Goal: Find specific page/section: Find specific page/section

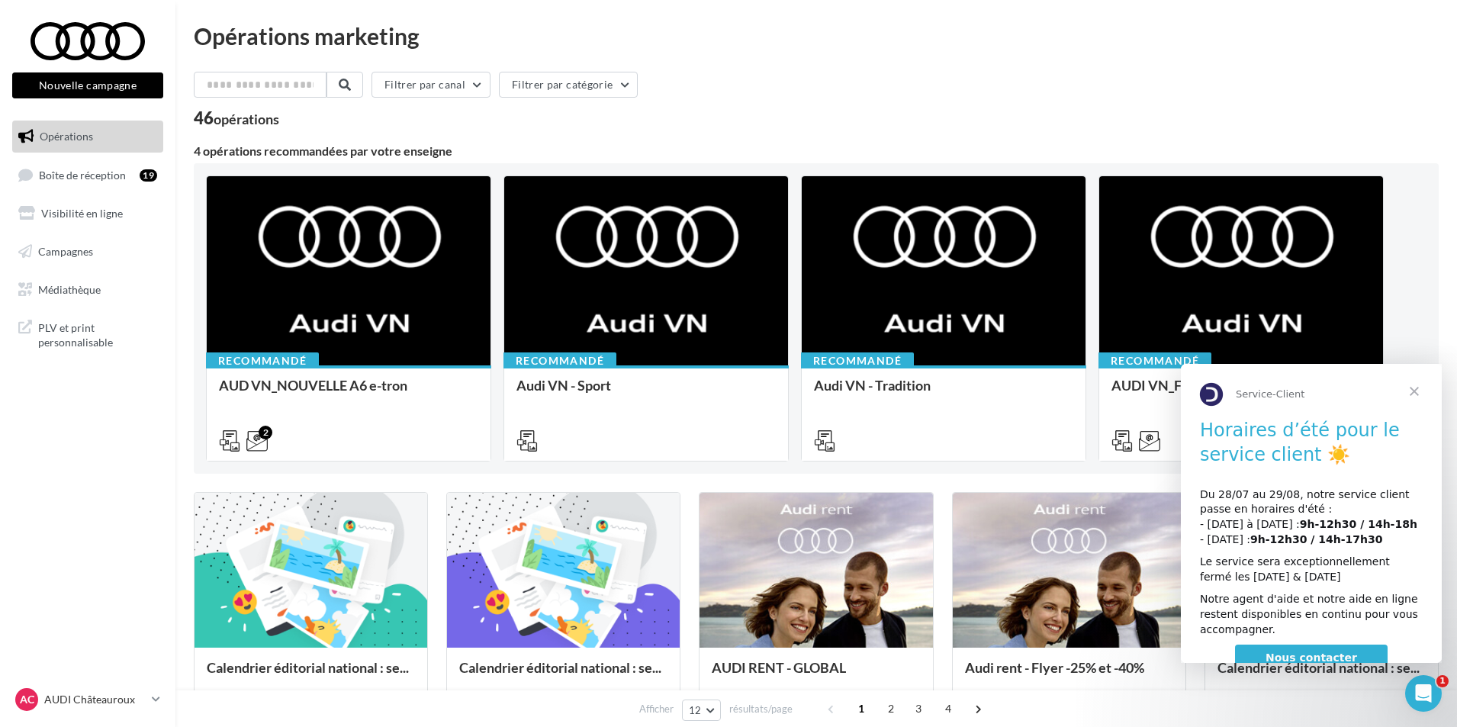
click at [1419, 387] on span "Fermer" at bounding box center [1414, 391] width 55 height 55
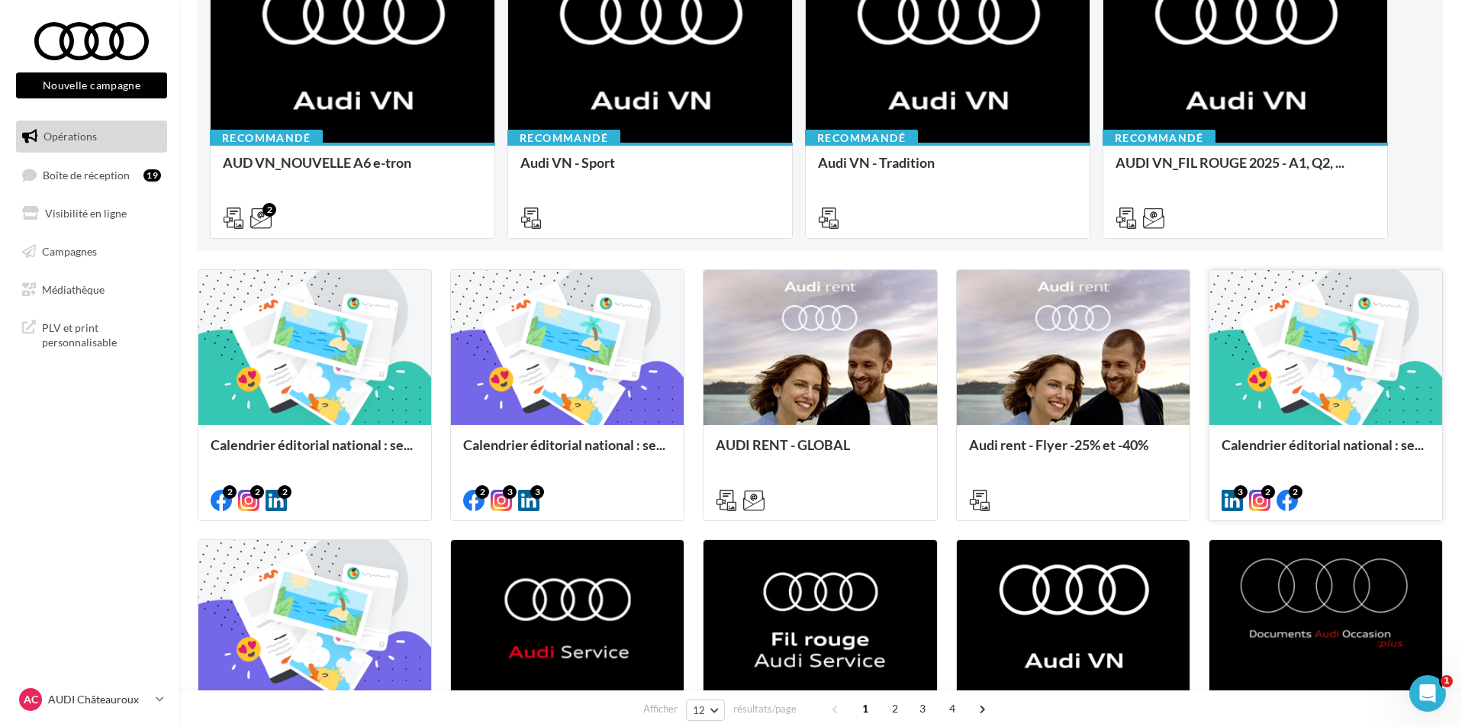
scroll to position [305, 0]
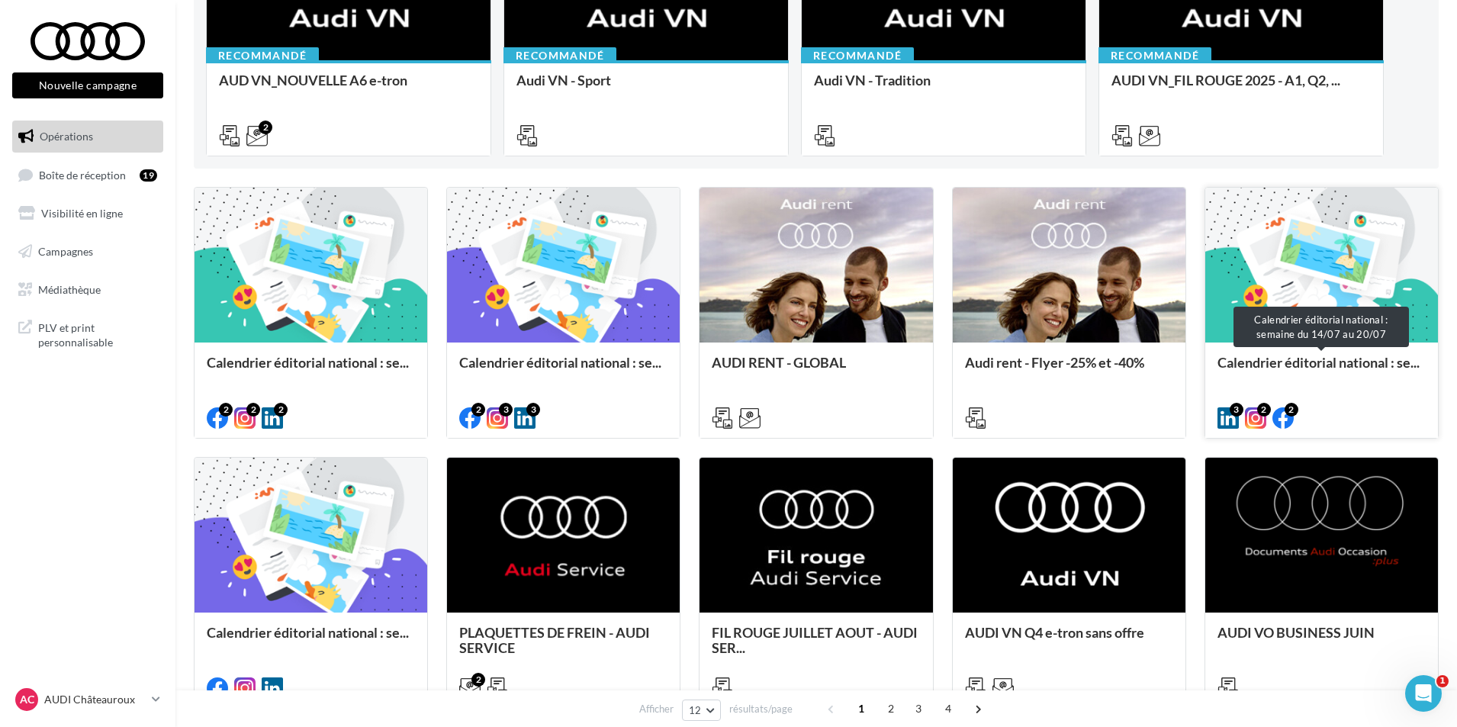
click at [1231, 357] on span "Calendrier éditorial national : se..." at bounding box center [1318, 362] width 202 height 17
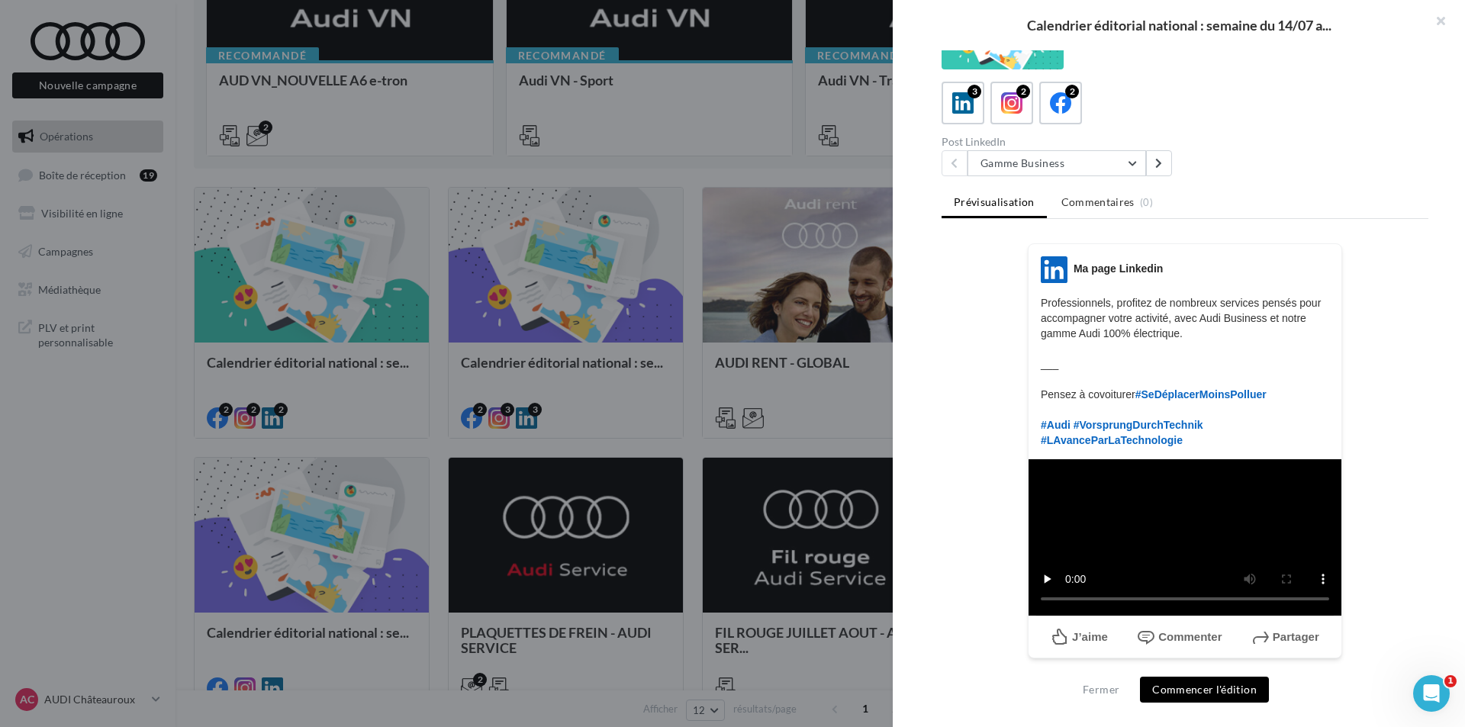
scroll to position [279, 0]
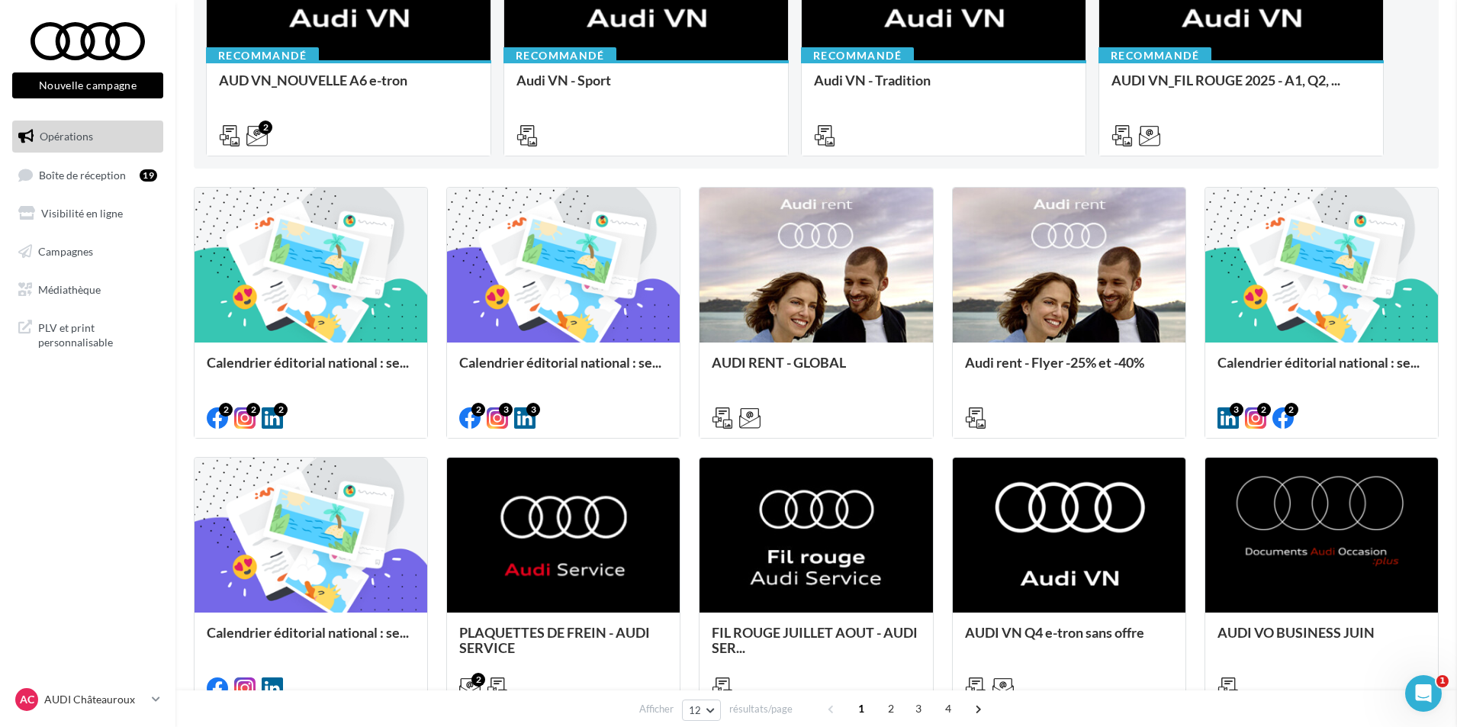
click at [642, 364] on span "Calendrier éditorial national : se..." at bounding box center [560, 362] width 202 height 17
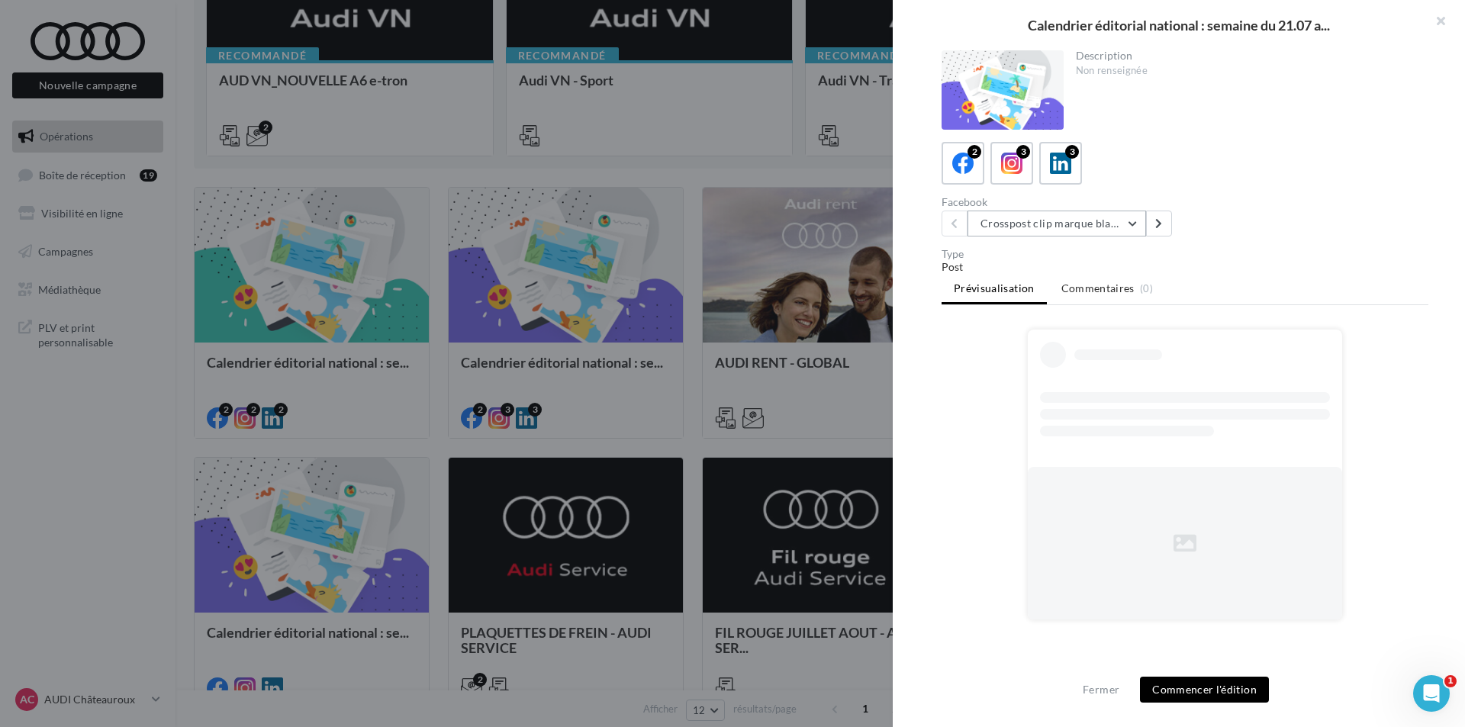
click at [1121, 220] on button "Crosspost clip marque blanche Canal+ Sport" at bounding box center [1056, 224] width 179 height 26
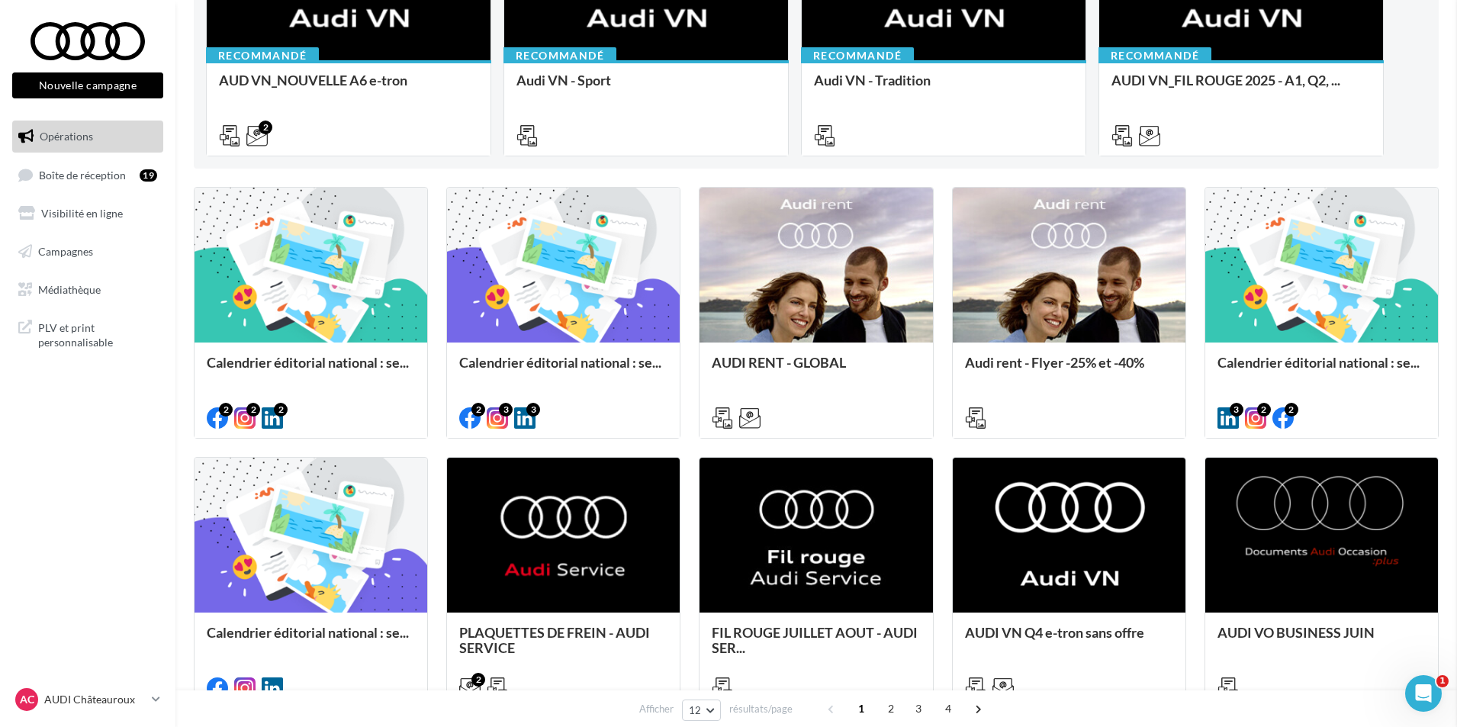
click at [409, 365] on span "Calendrier éditorial national : se..." at bounding box center [308, 362] width 202 height 17
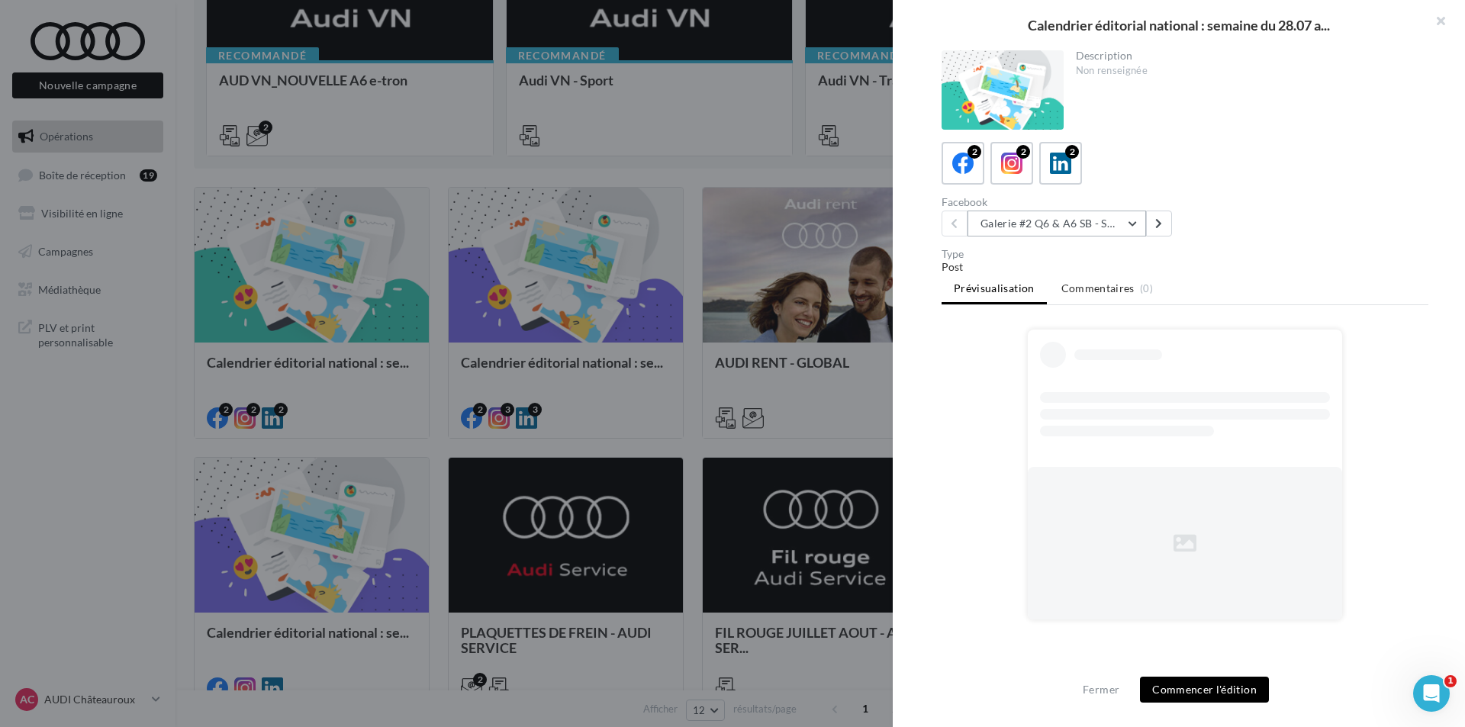
click at [1123, 218] on button "Galerie #2 Q6 & A6 SB - Shooting NV" at bounding box center [1056, 224] width 179 height 26
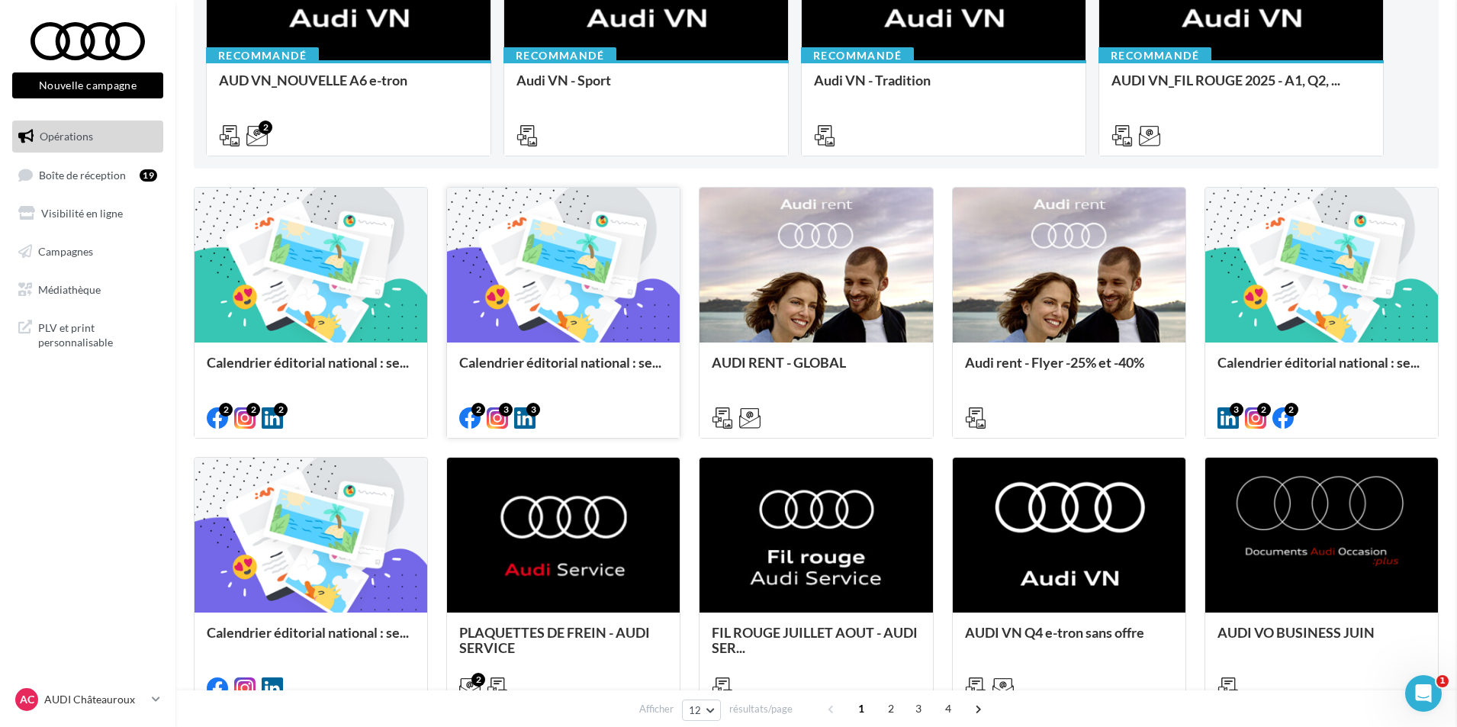
drag, startPoint x: 645, startPoint y: 340, endPoint x: 580, endPoint y: 351, distance: 65.7
click at [539, 367] on span "Calendrier éditorial national : se..." at bounding box center [560, 362] width 202 height 17
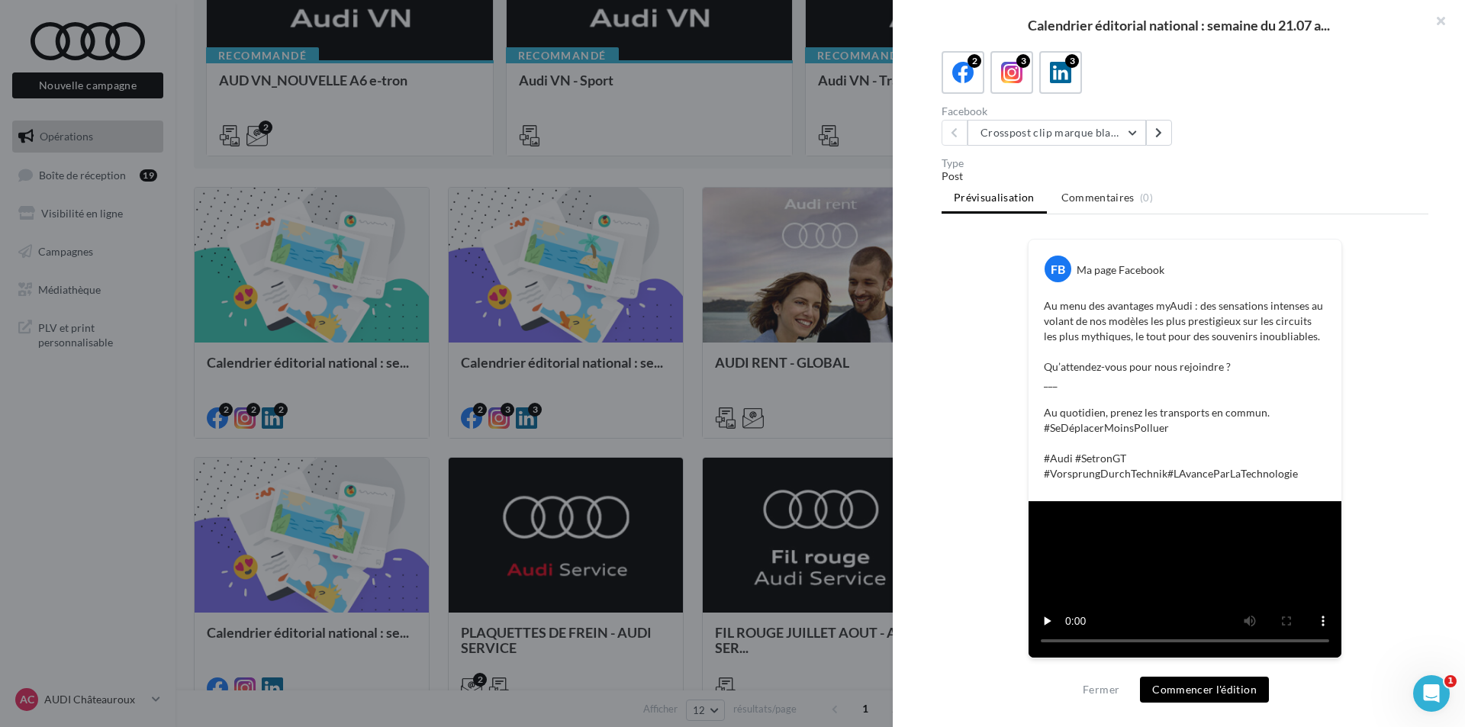
scroll to position [0, 0]
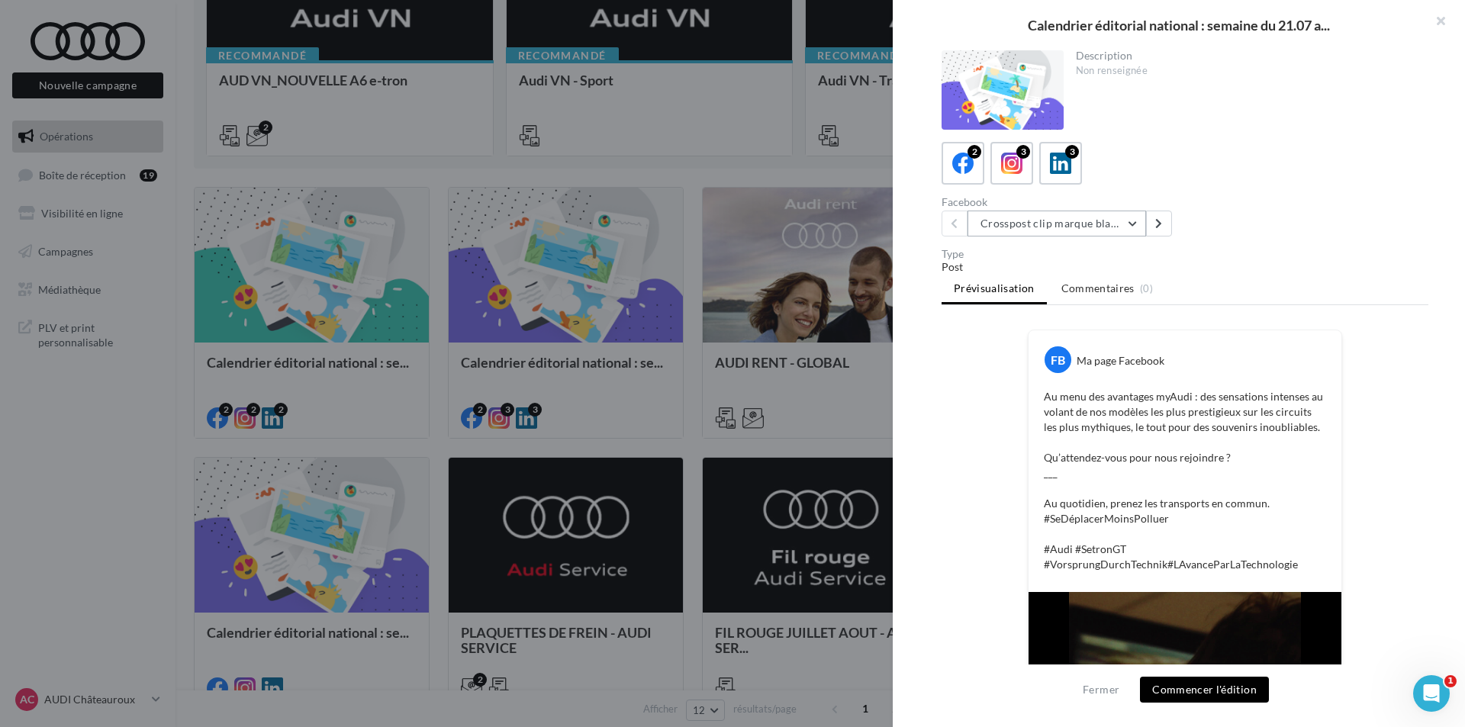
click at [1105, 218] on button "Crosspost clip marque blanche Canal+ Sport" at bounding box center [1056, 224] width 179 height 26
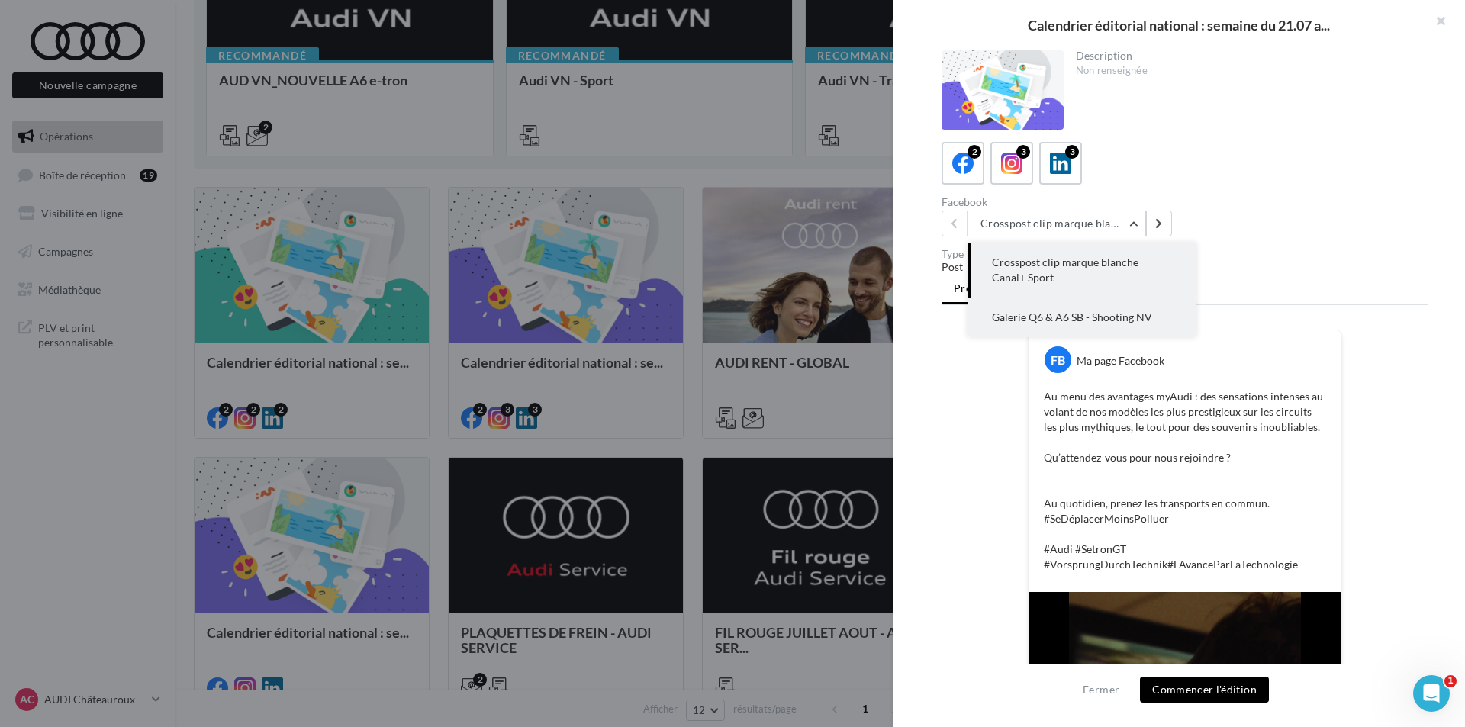
click at [1082, 306] on button "Galerie Q6 & A6 SB - Shooting NV" at bounding box center [1081, 318] width 229 height 40
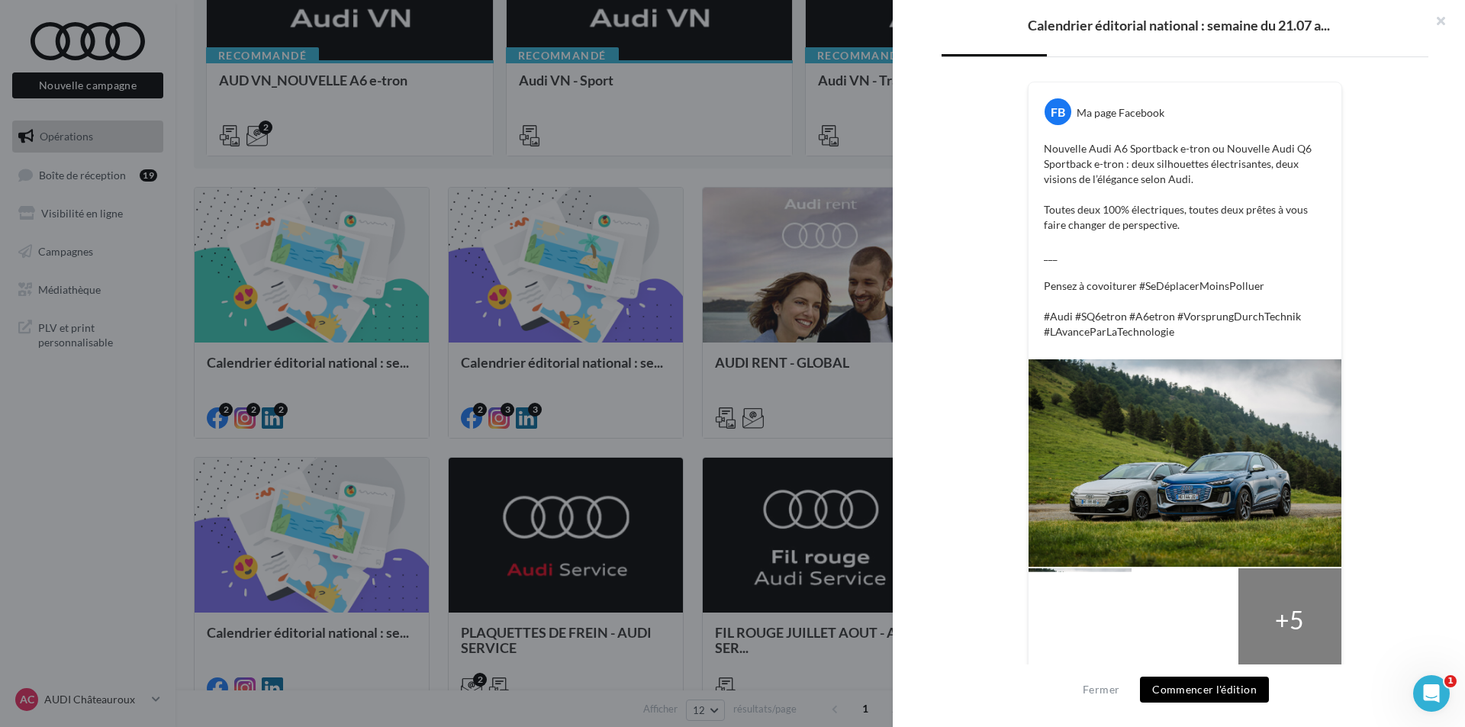
scroll to position [262, 0]
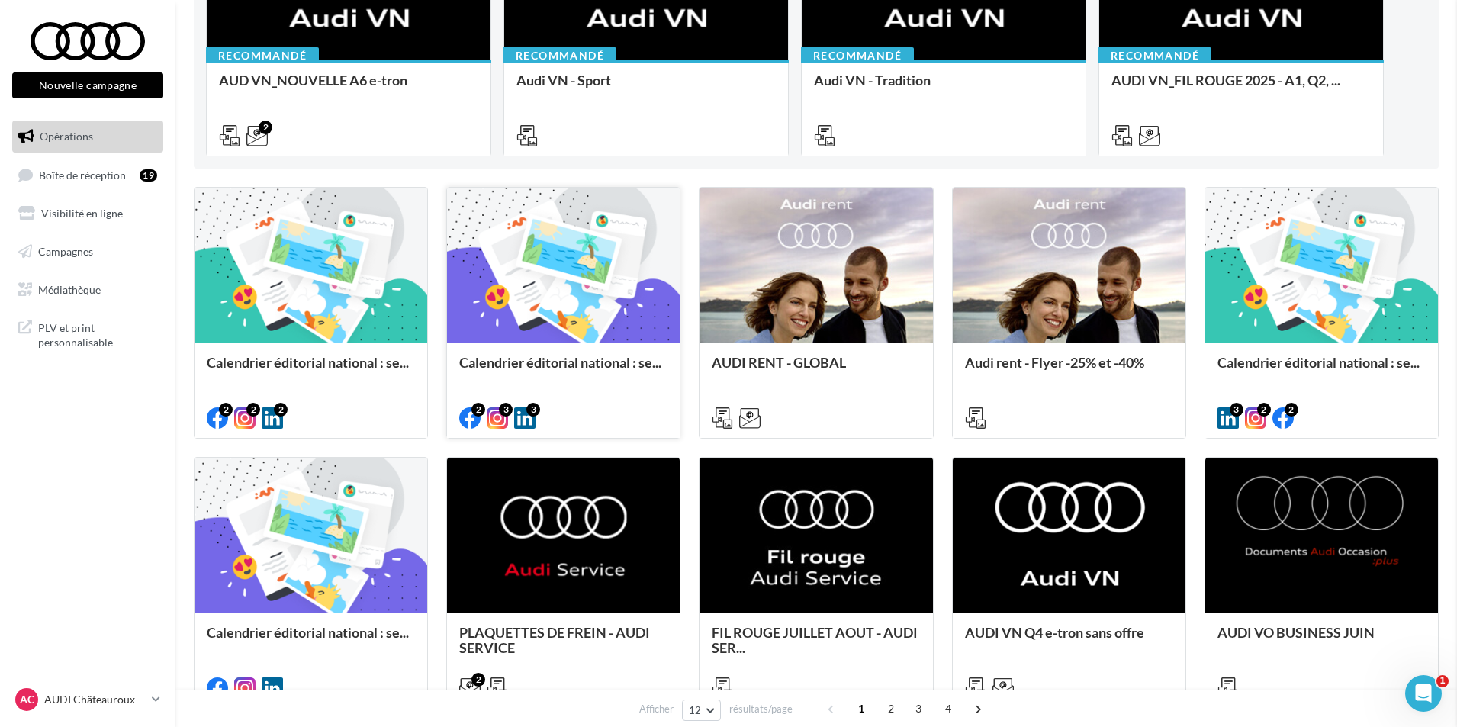
drag, startPoint x: 542, startPoint y: 326, endPoint x: 448, endPoint y: 378, distance: 107.6
click at [353, 371] on div "Calendrier éditorial national : se..." at bounding box center [311, 370] width 208 height 31
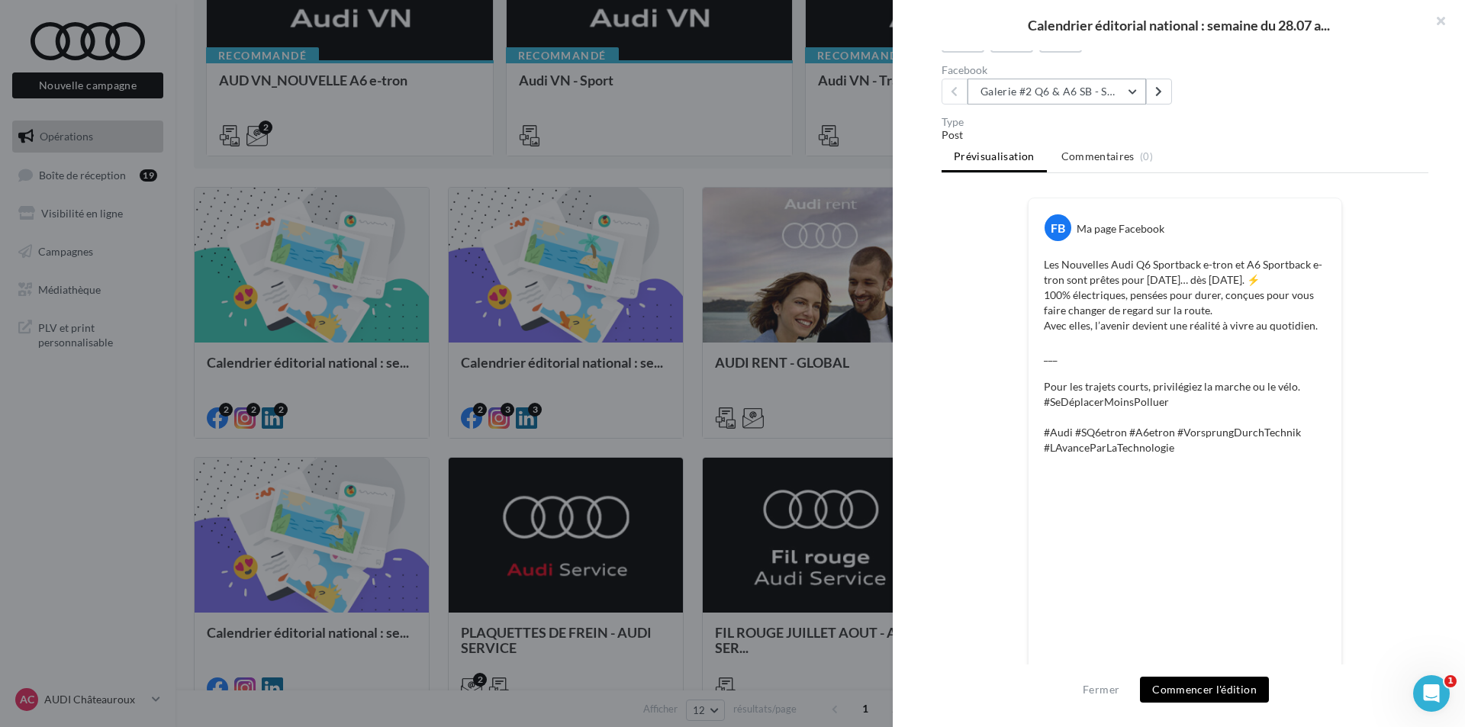
scroll to position [0, 0]
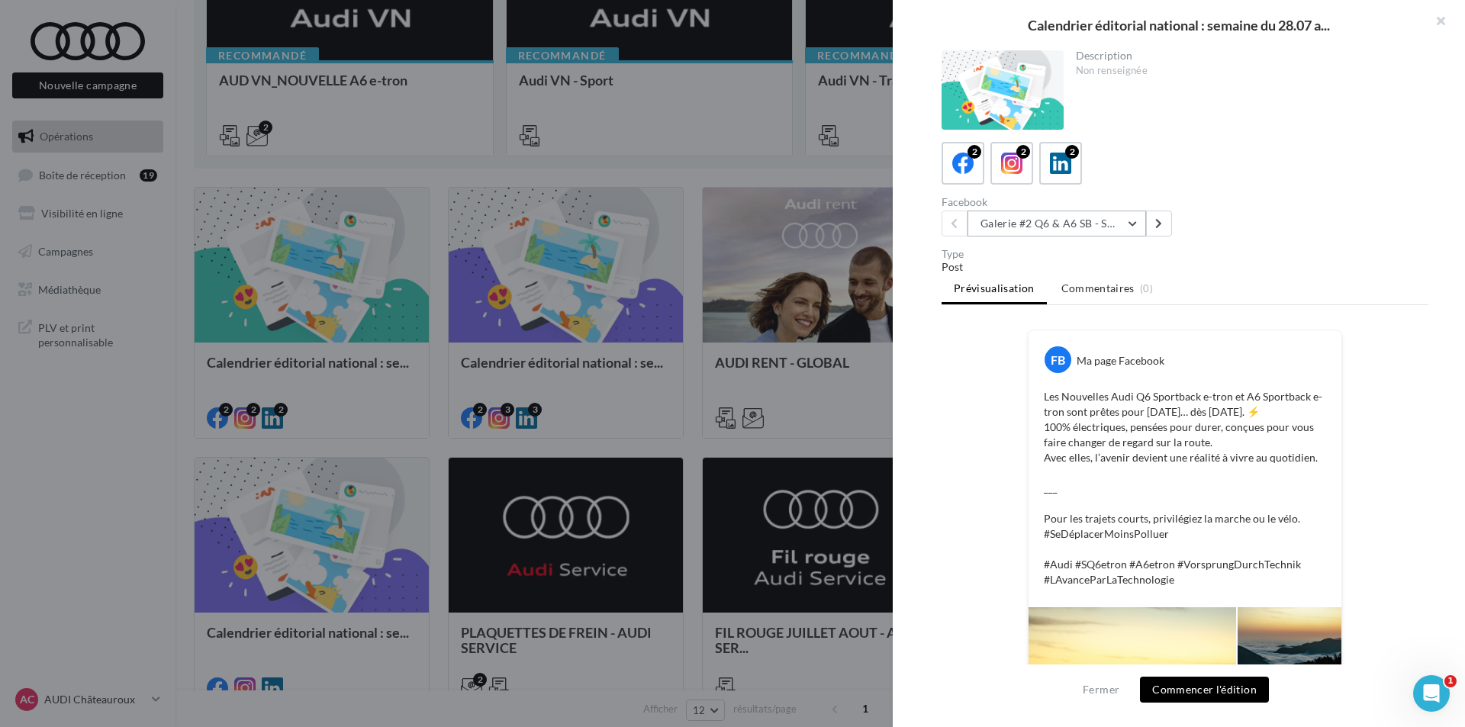
click at [1058, 225] on button "Galerie #2 Q6 & A6 SB - Shooting NV" at bounding box center [1056, 224] width 179 height 26
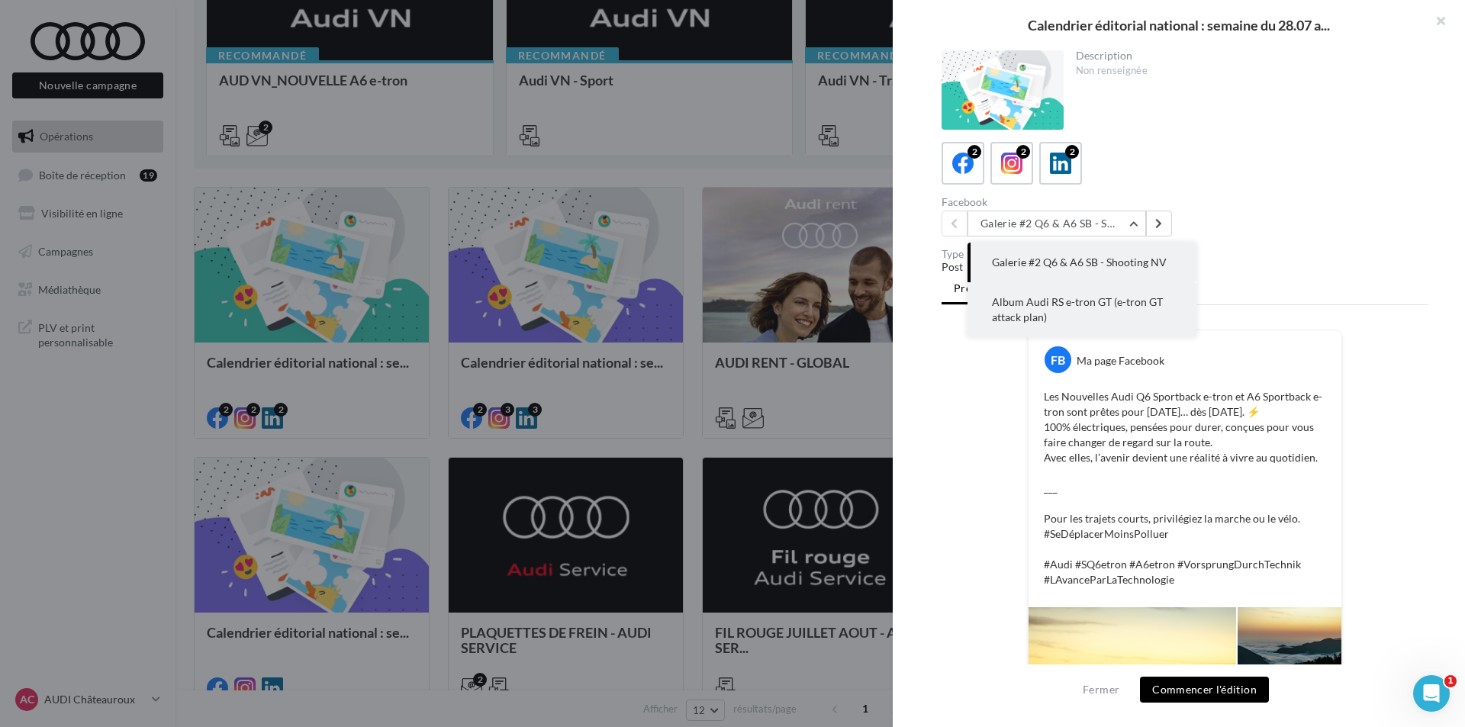
click at [1051, 307] on span "Album Audi RS e-tron GT (e-tron GT attack plan)" at bounding box center [1077, 309] width 171 height 28
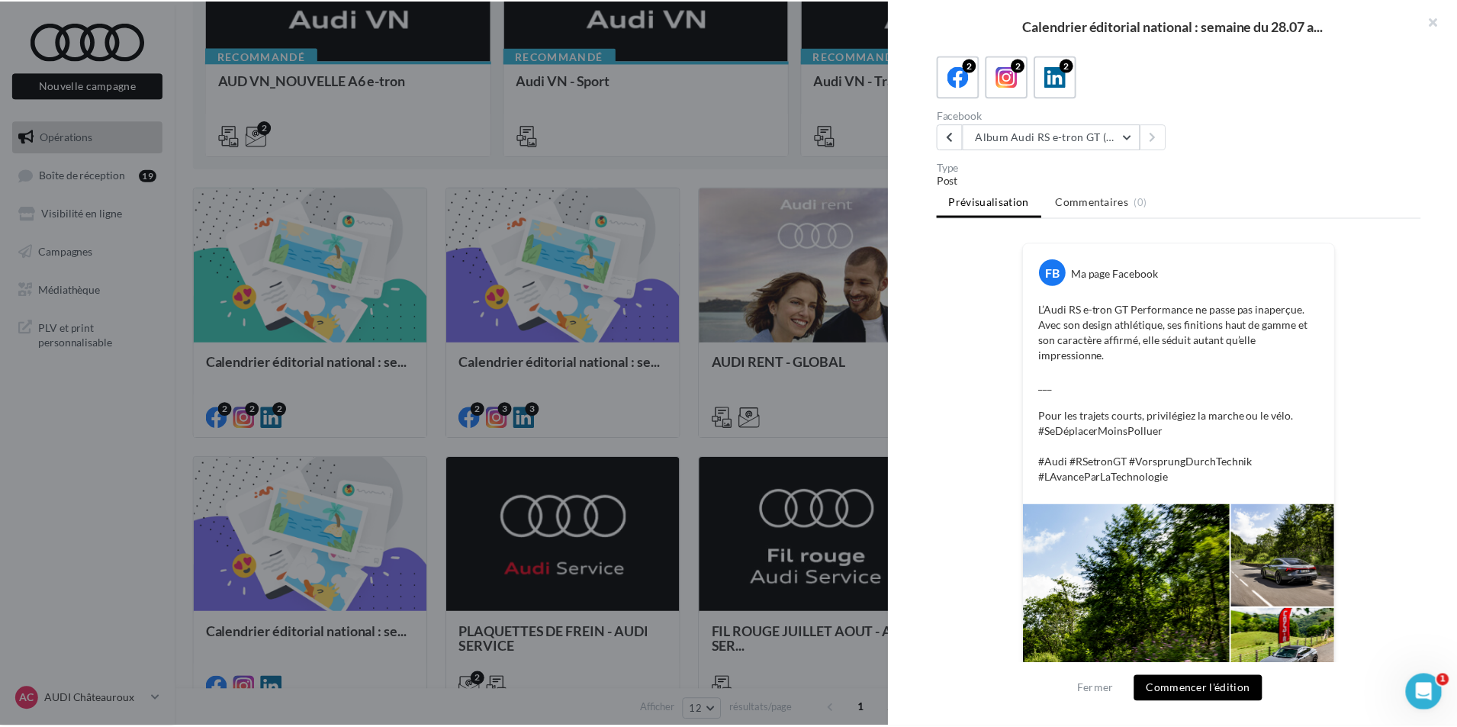
scroll to position [18, 0]
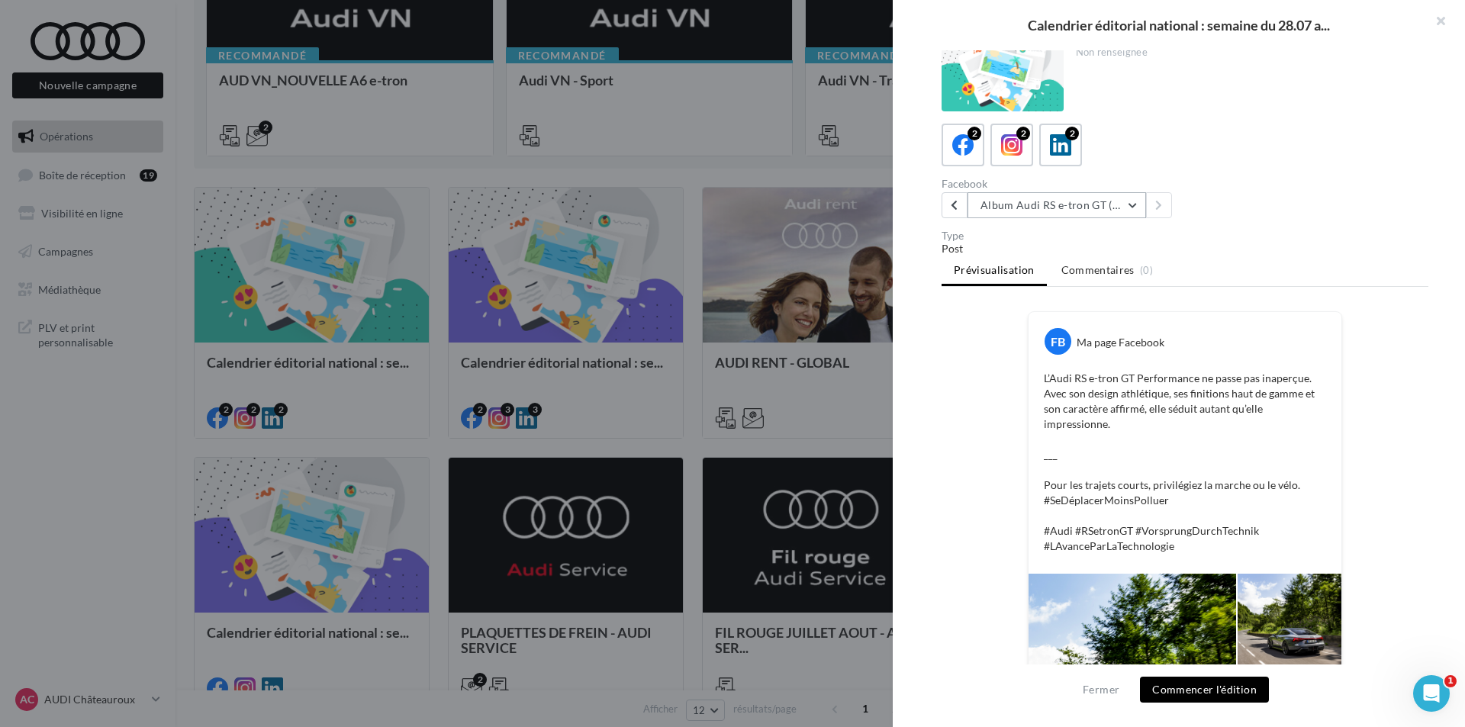
click at [1069, 205] on button "Album Audi RS e-tron GT (e-tron GT attack plan)" at bounding box center [1056, 205] width 179 height 26
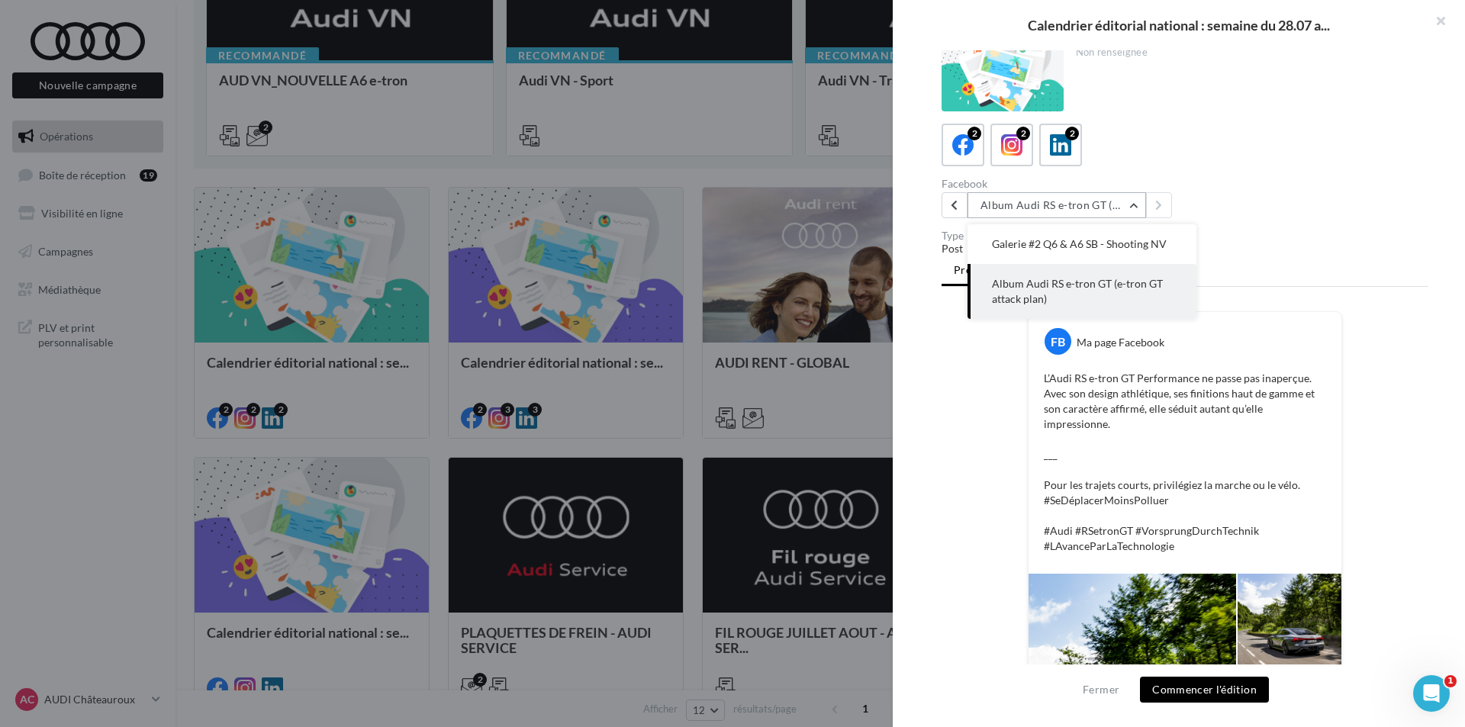
click at [1069, 205] on button "Album Audi RS e-tron GT (e-tron GT attack plan)" at bounding box center [1056, 205] width 179 height 26
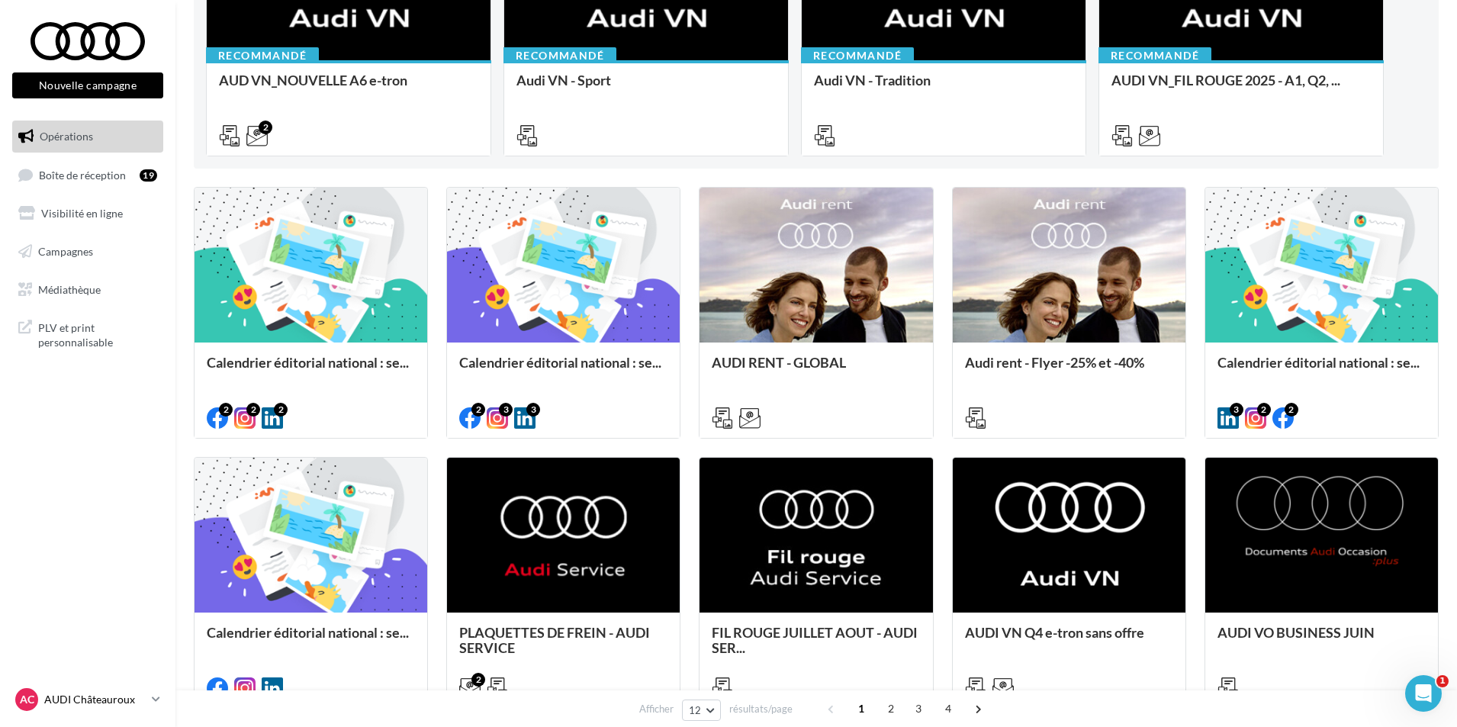
click at [75, 705] on p "AUDI Châteauroux" at bounding box center [94, 699] width 101 height 15
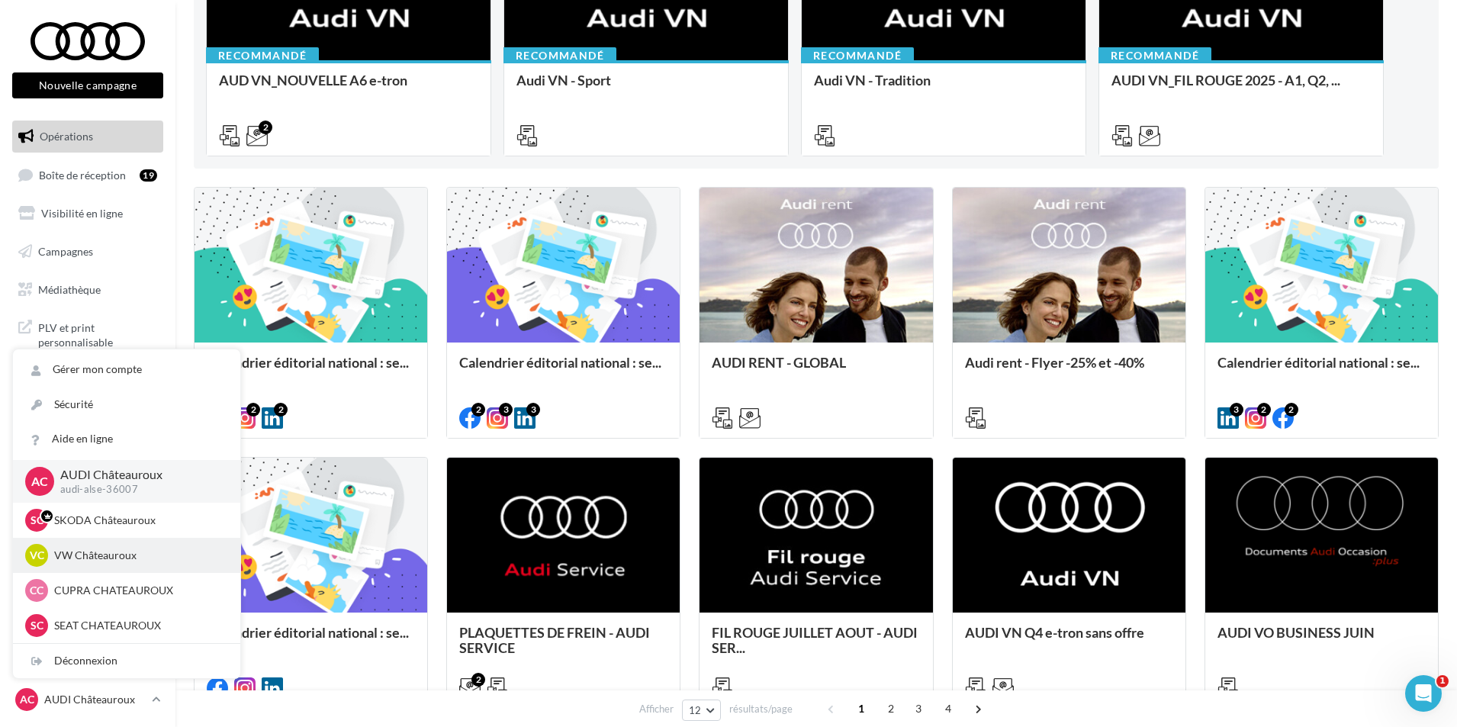
click at [165, 564] on div "VC VW Châteauroux vw-alse-36007" at bounding box center [126, 555] width 203 height 23
